Goal: Find contact information: Find contact information

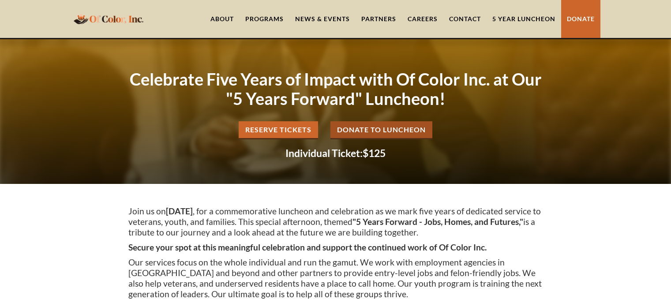
scroll to position [948, 0]
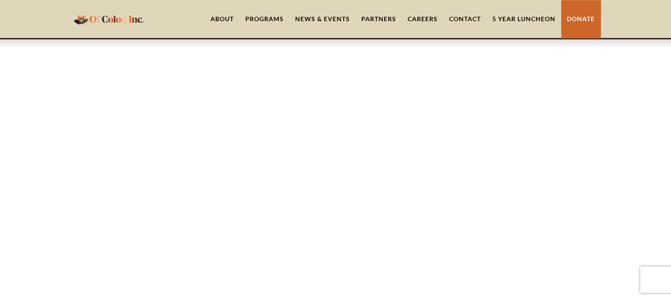
click at [259, 20] on div "Programs" at bounding box center [264, 19] width 38 height 9
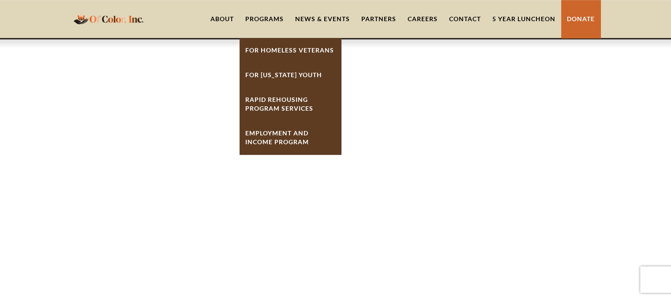
click at [218, 18] on link "About" at bounding box center [222, 19] width 35 height 38
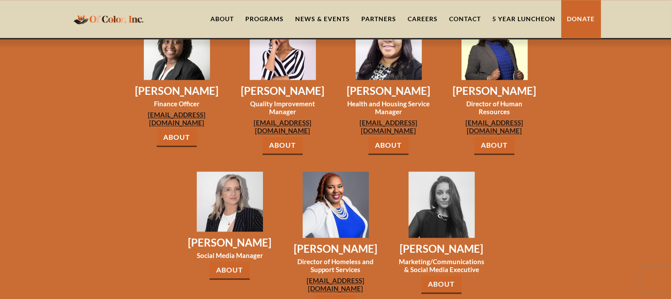
scroll to position [951, 0]
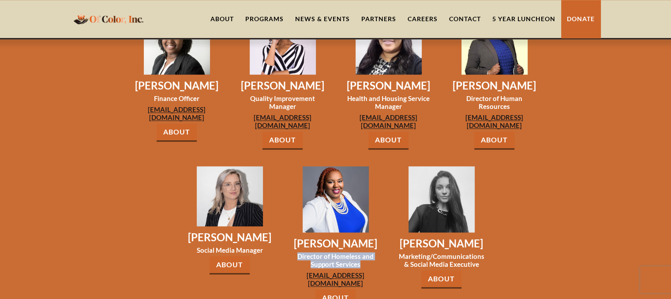
drag, startPoint x: 362, startPoint y: 231, endPoint x: 298, endPoint y: 223, distance: 64.5
click at [298, 252] on h3 "Director of Homeless and Support Services" at bounding box center [336, 260] width 86 height 16
copy h3 "Director of Homeless and Support Services"
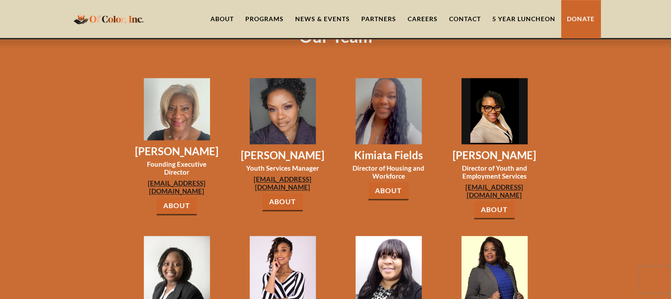
scroll to position [721, 0]
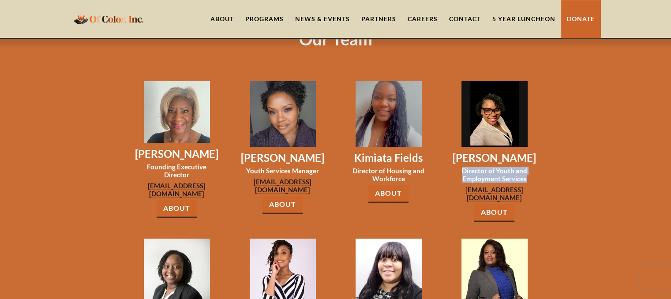
drag, startPoint x: 527, startPoint y: 146, endPoint x: 463, endPoint y: 140, distance: 64.3
click at [463, 167] on h3 "Director of Youth and Employment Services" at bounding box center [495, 175] width 86 height 16
copy h3 "Director of Youth and Employment Services"
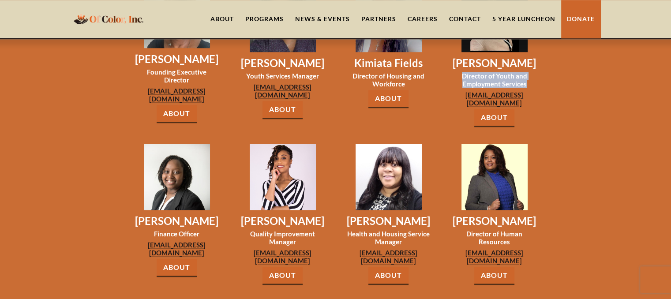
scroll to position [831, 0]
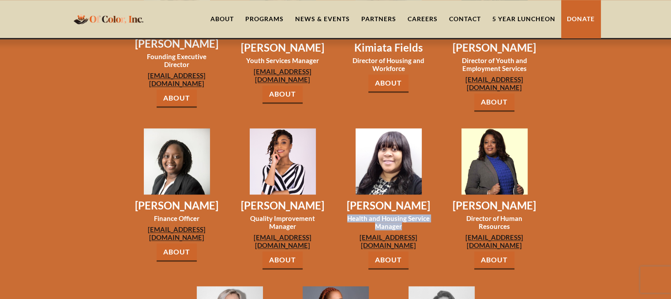
drag, startPoint x: 409, startPoint y: 188, endPoint x: 346, endPoint y: 180, distance: 63.5
click at [346, 214] on h3 "Health and Housing Service Manager" at bounding box center [389, 222] width 86 height 16
copy h3 "Health and Housing Service Manager"
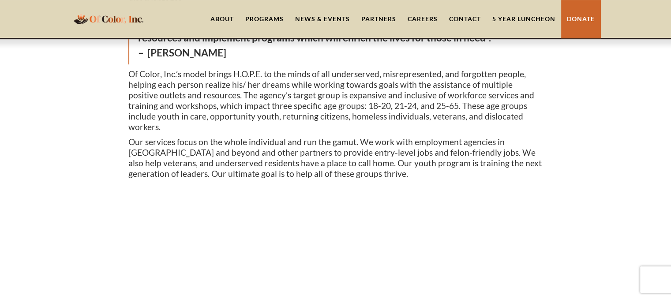
scroll to position [203, 0]
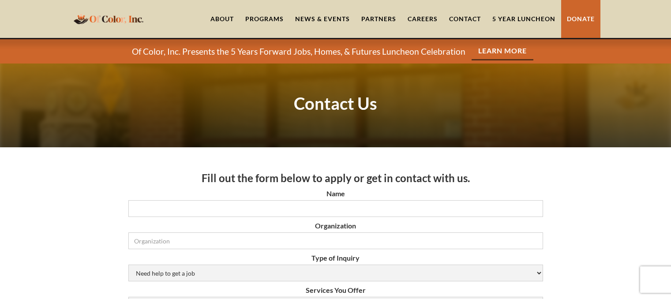
scroll to position [109, 0]
